Goal: Task Accomplishment & Management: Use online tool/utility

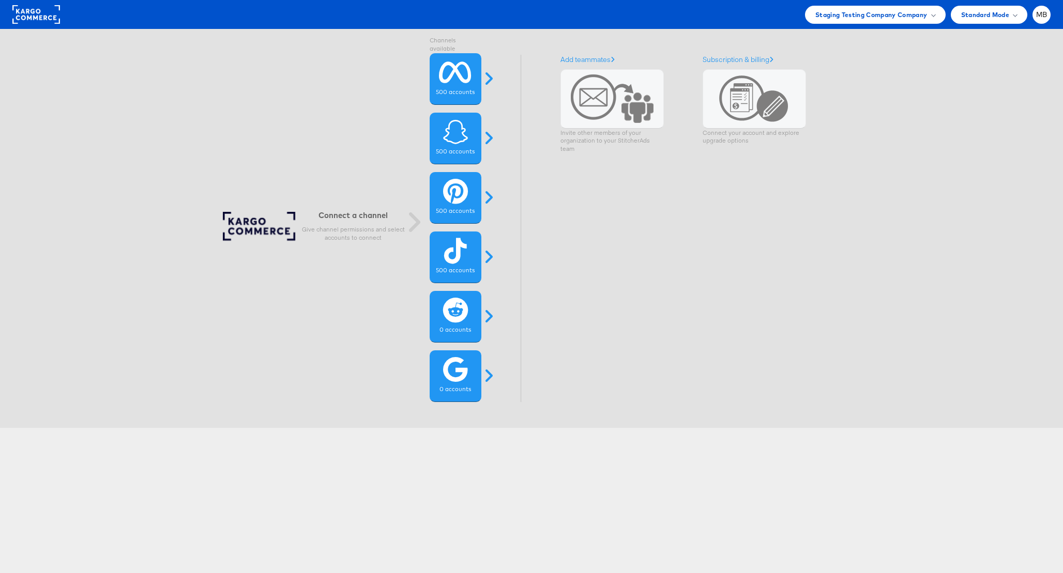
click at [634, 203] on div "Add teammates Invite other members of your organization to your StitcherAds team" at bounding box center [611, 228] width 103 height 347
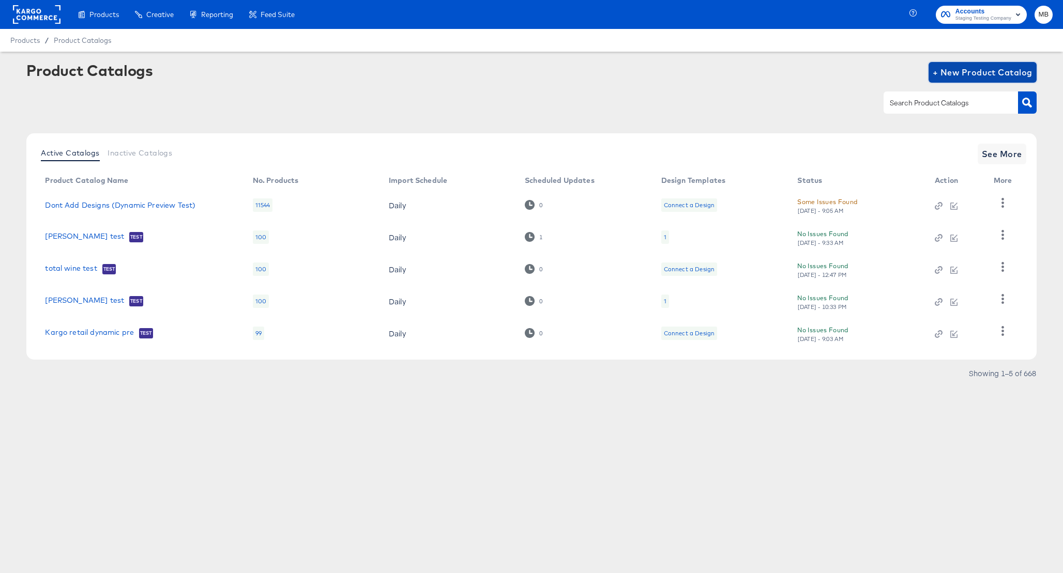
click at [965, 68] on span "+ New Product Catalog" at bounding box center [983, 72] width 100 height 14
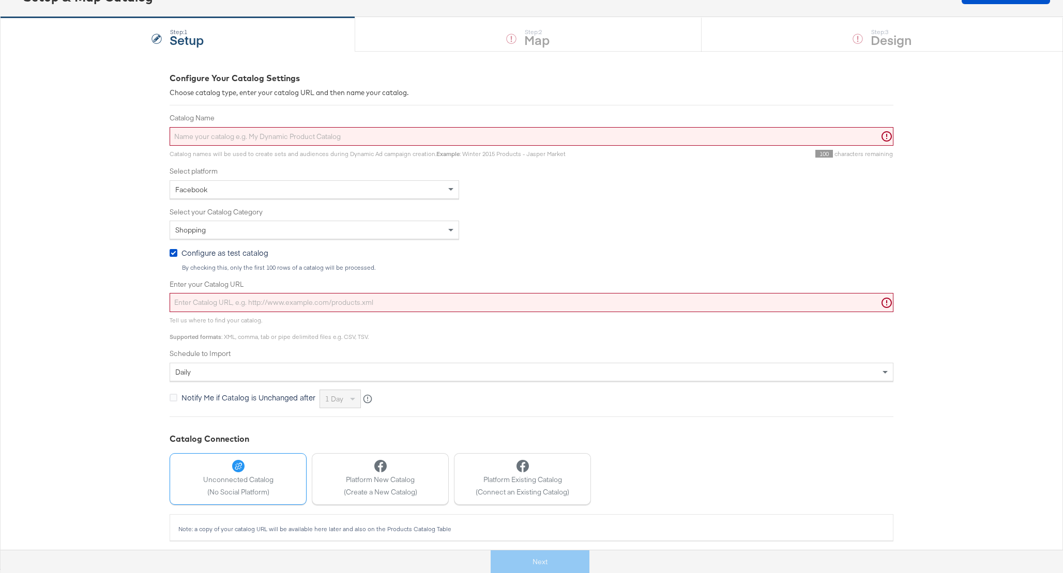
scroll to position [85, 0]
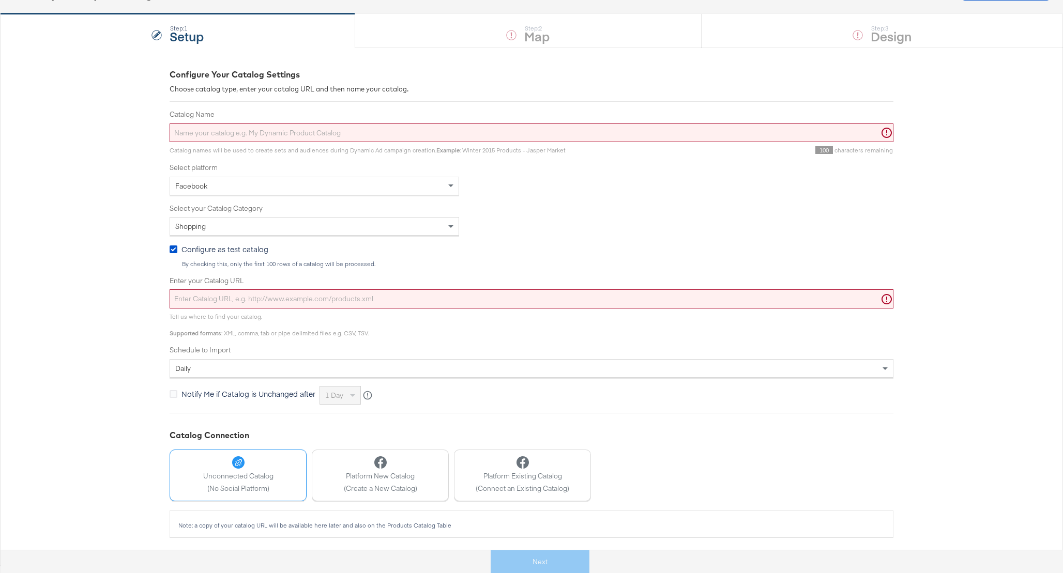
click at [300, 303] on input "Enter your Catalog URL" at bounding box center [532, 299] width 724 height 19
click at [434, 128] on input "Catalog Name" at bounding box center [532, 133] width 724 height 19
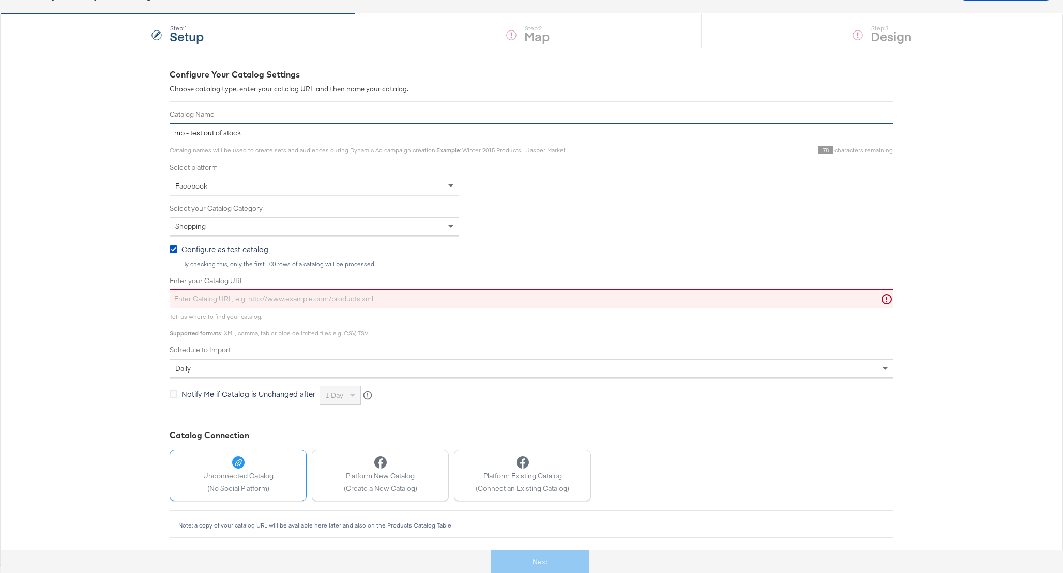
type input "mb - test out of stock"
click at [244, 368] on div "daily" at bounding box center [531, 369] width 723 height 18
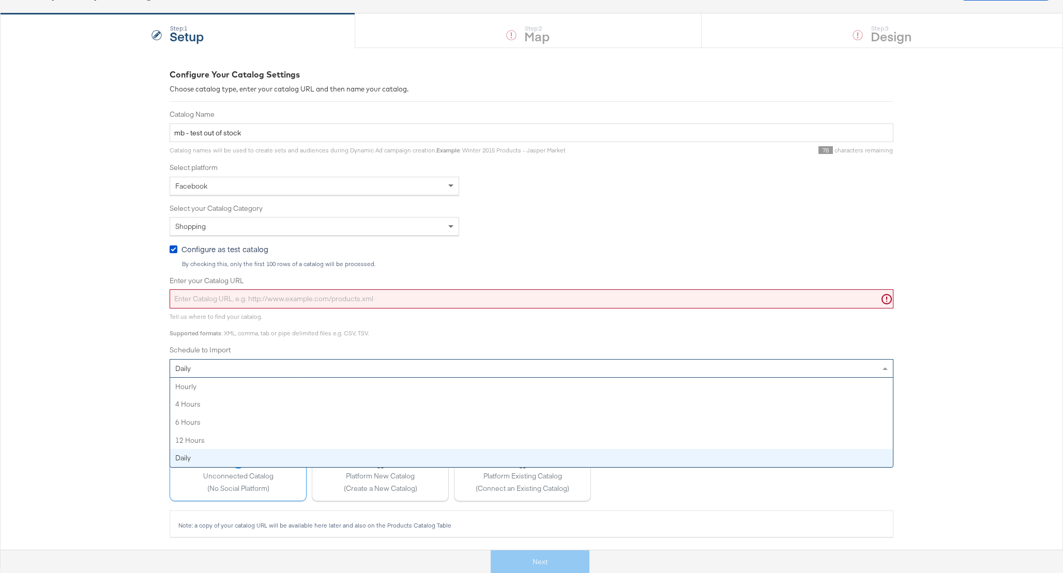
click at [252, 369] on div "daily" at bounding box center [531, 369] width 723 height 18
click at [85, 332] on div "Configure Your Catalog Settings Choose catalog type, enter your catalog URL and…" at bounding box center [531, 307] width 1063 height 518
